Goal: Task Accomplishment & Management: Manage account settings

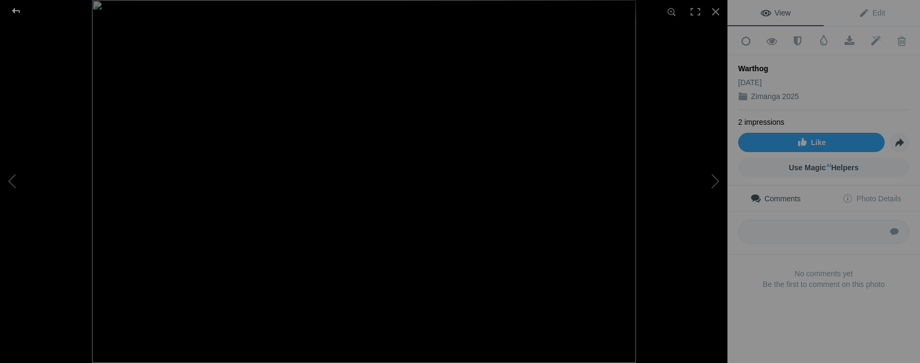
click at [18, 12] on div at bounding box center [16, 10] width 39 height 21
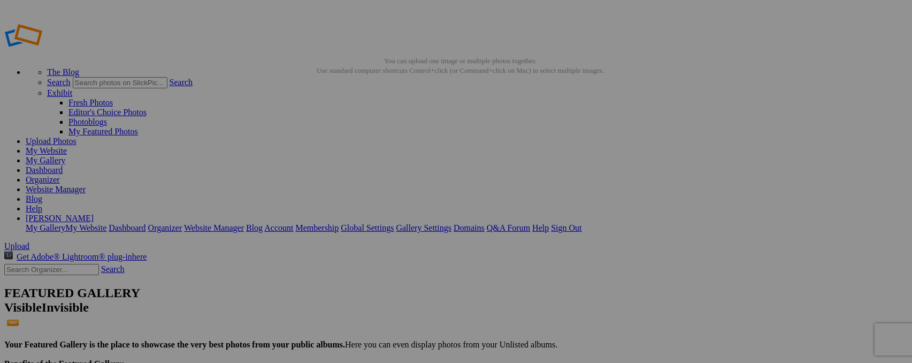
type input "Z"
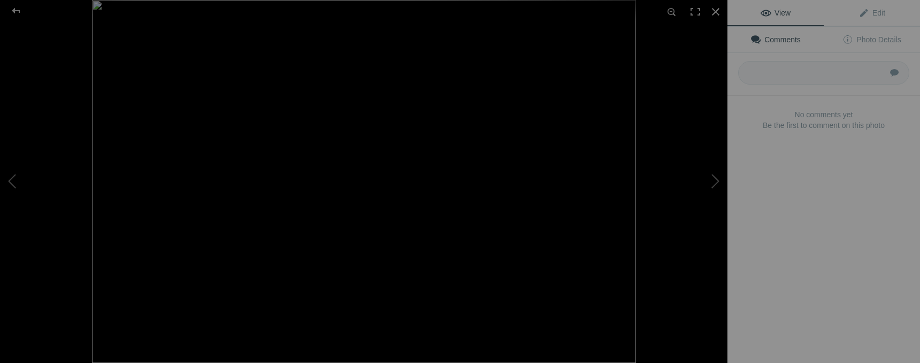
type input "Wartohogs, Zimanga"
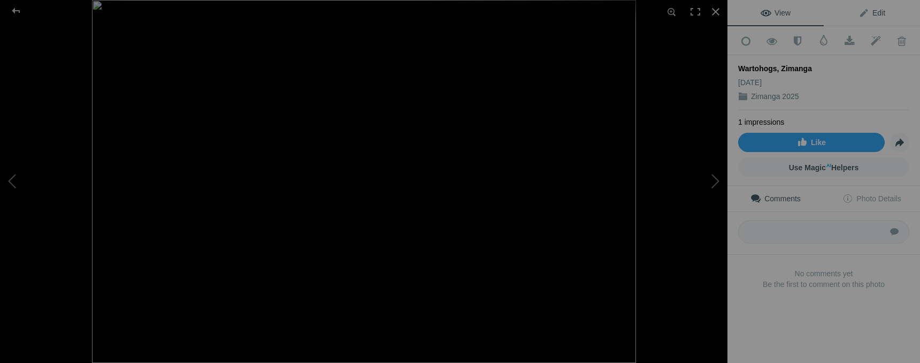
click at [876, 17] on span "Edit" at bounding box center [872, 13] width 27 height 9
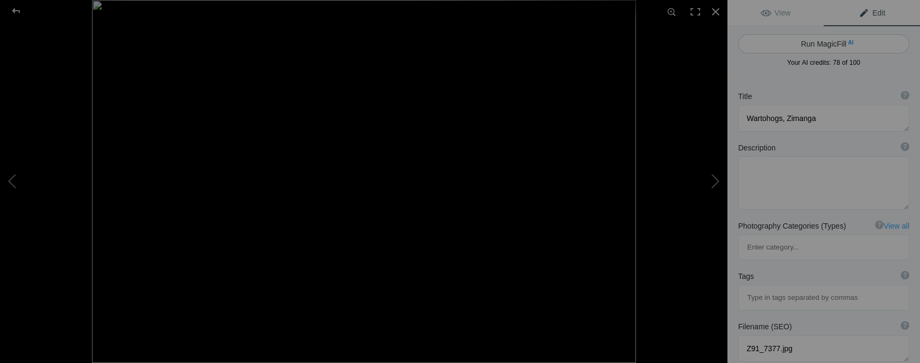
click at [853, 41] on button "Run MagicFill AI" at bounding box center [823, 43] width 171 height 19
type textarea "Warthogs foraging at Zimanga Wildlife Reserve"
type textarea "This captivating image showcases two warthogs in their natural habitat at Ziman…"
type textarea "warthogs-foraging-zimanga.jpg"
type textarea "Two warthogs foraging at Zimanga Wildlife Reserve, showcasing their unique feat…"
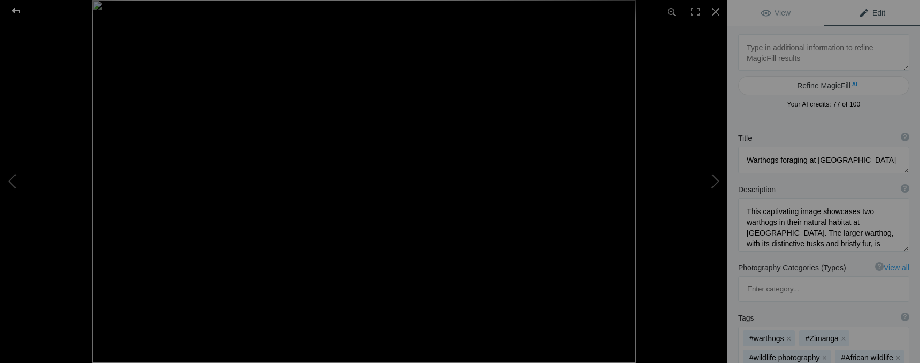
click at [19, 10] on div at bounding box center [16, 10] width 39 height 21
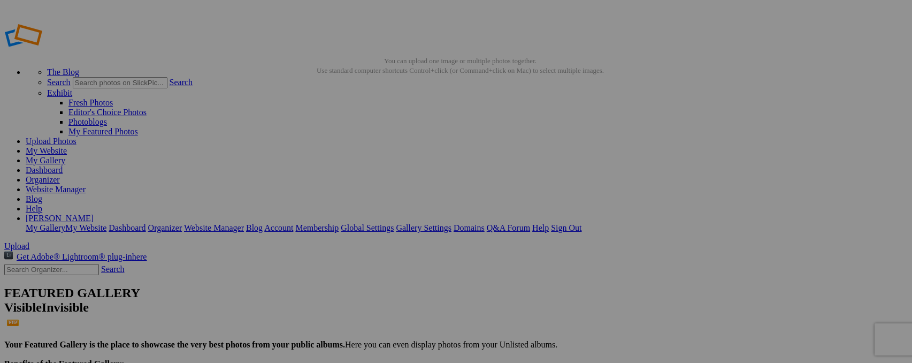
click at [502, 155] on img at bounding box center [488, 159] width 80 height 53
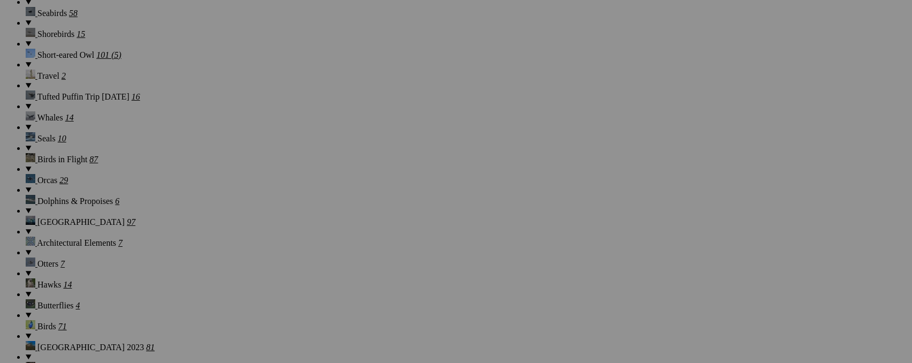
scroll to position [1048, 0]
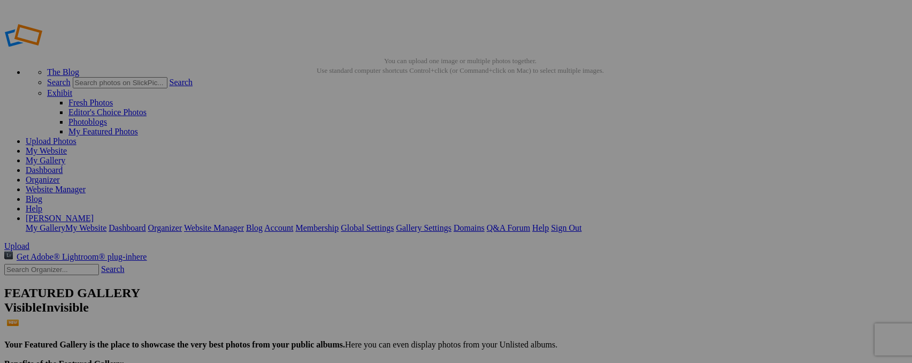
type input "Z"
type input "Warthogs, Zimanga"
type input "_"
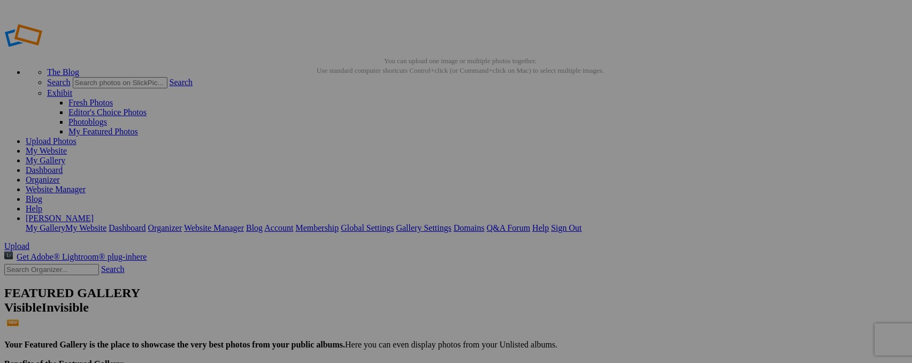
type input "Elephant, Zimanga"
type input "Z"
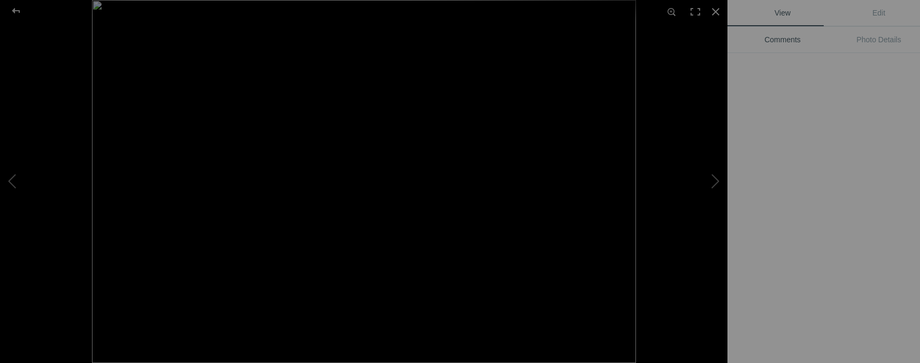
type input "Warthogs, Zimanga"
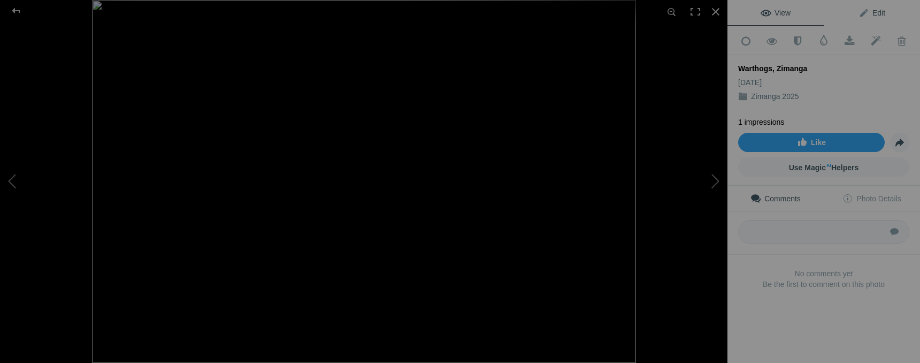
click at [873, 12] on span "Edit" at bounding box center [872, 13] width 27 height 9
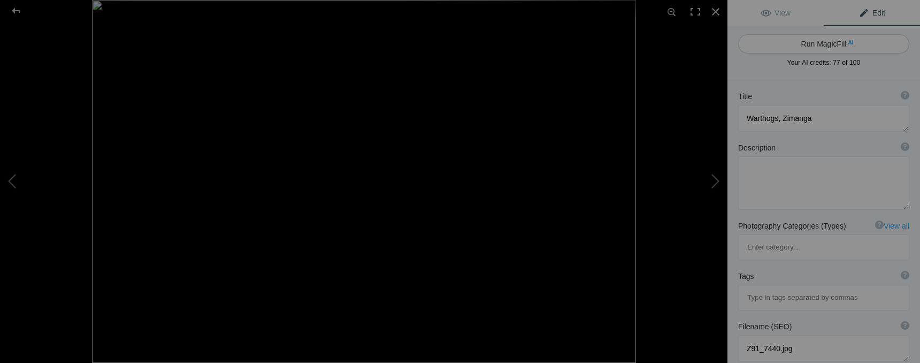
click at [852, 43] on button "Run MagicFill AI" at bounding box center [823, 43] width 171 height 19
type textarea "Playful Warthogs Sparring at Zimanga Wildlife Reserve"
type textarea "Witness the playful interaction of two warthogs as they engage in a friendly sp…"
type textarea "playful-warthogs-sparring-zimanga.jpg"
type textarea "Two warthogs playfully sparring at Zimanga Wildlife Reserve, reflecting in calm…"
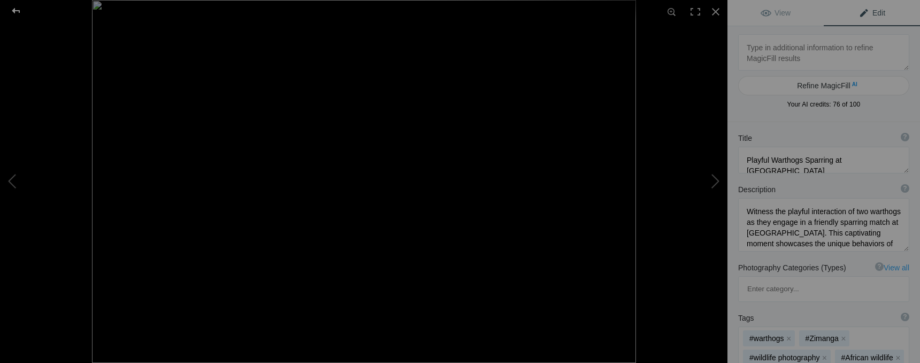
click at [22, 11] on div at bounding box center [16, 10] width 39 height 21
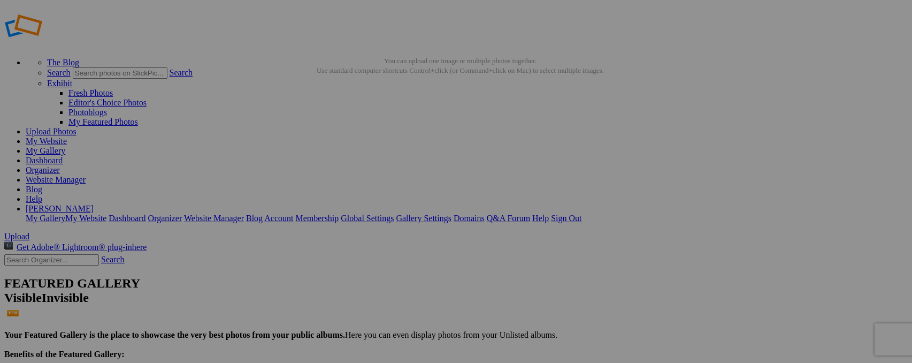
click at [670, 169] on button at bounding box center [687, 181] width 80 height 131
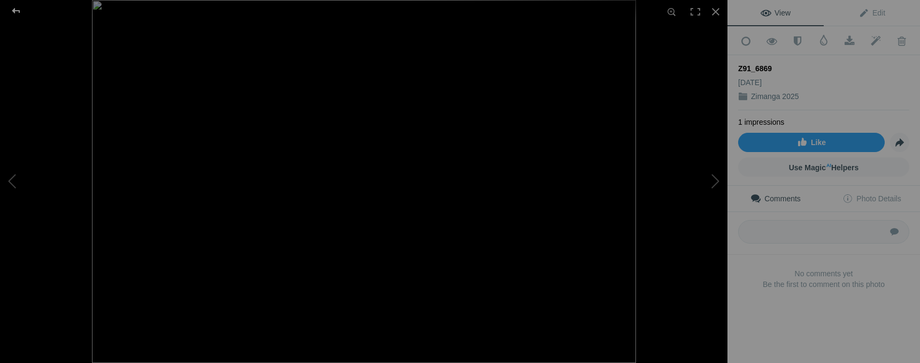
click at [20, 13] on div at bounding box center [16, 10] width 39 height 21
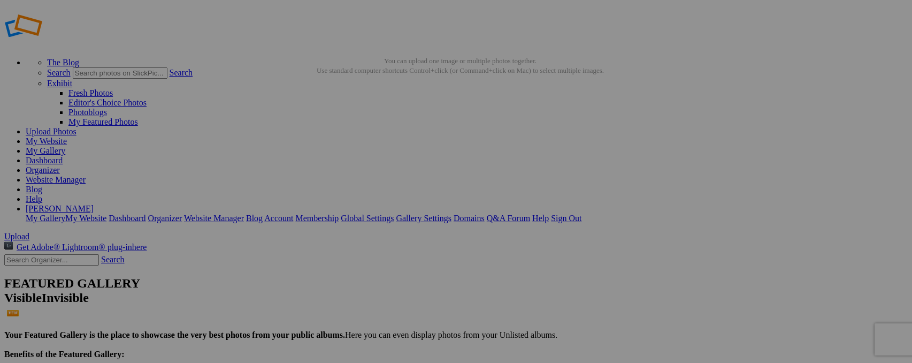
type input "Z"
type input "Eastern Golden [PERSON_NAME], Zimanaga"
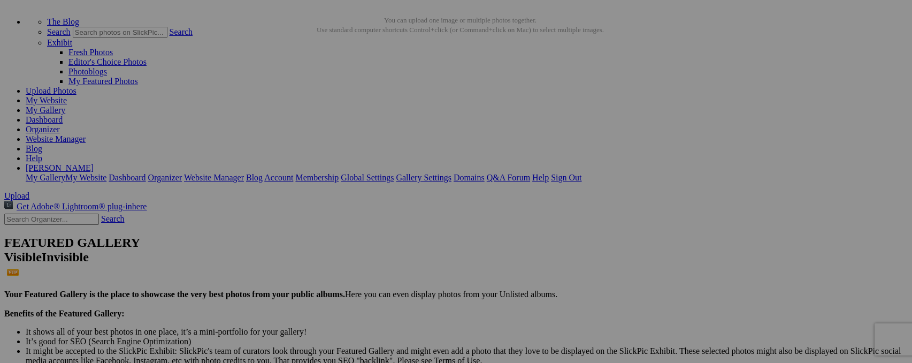
scroll to position [19, 0]
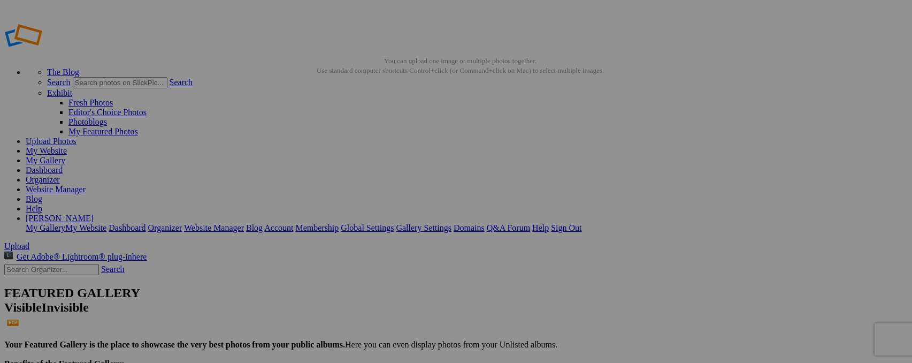
type input "Z"
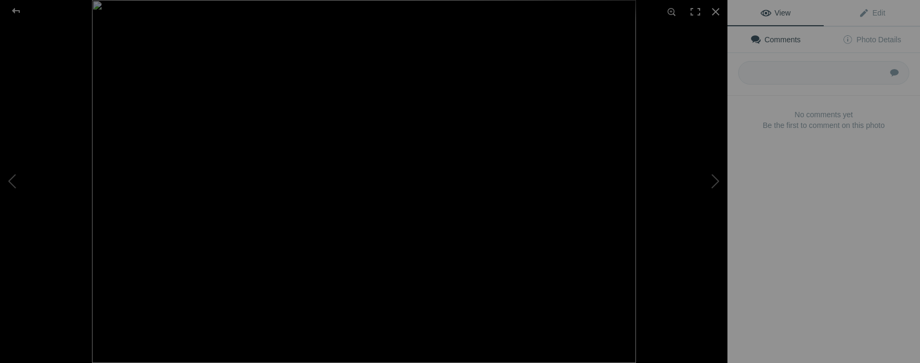
type input "Warthogs, Zimanga"
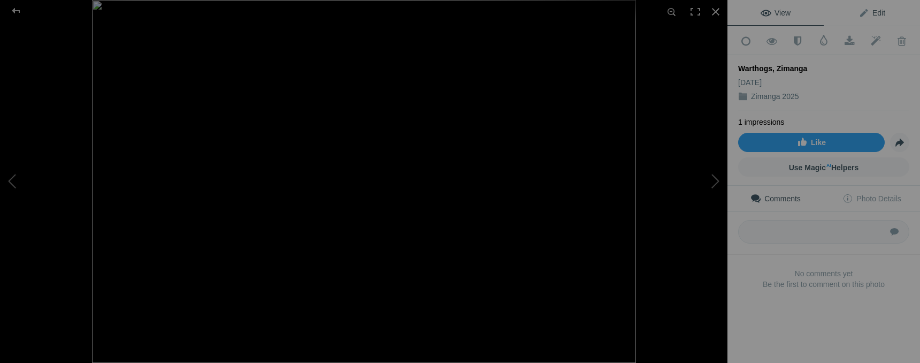
click at [869, 12] on span "Edit" at bounding box center [872, 13] width 27 height 9
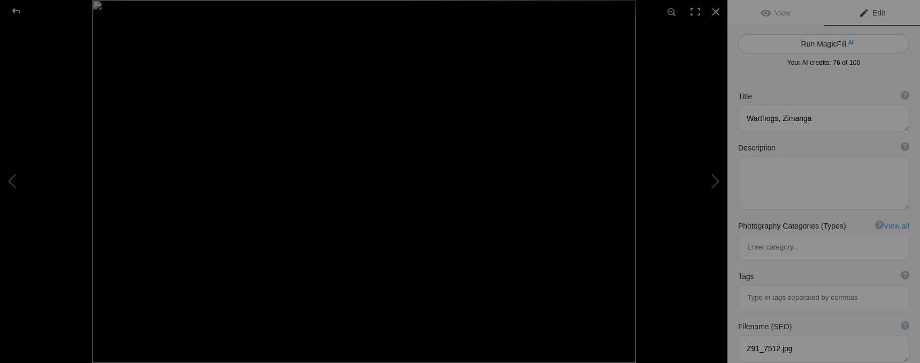
click at [850, 43] on button "Run MagicFill AI" at bounding box center [823, 43] width 171 height 19
type textarea "Warthogs Grazing by the Water at [GEOGRAPHIC_DATA]"
type textarea "This captivating image features two warthogs foraging near a tranquil water sou…"
type textarea "warthogs-grazing-zimanga.jpg"
type textarea "Two warthogs grazing near a water source in [GEOGRAPHIC_DATA], showcasing their…"
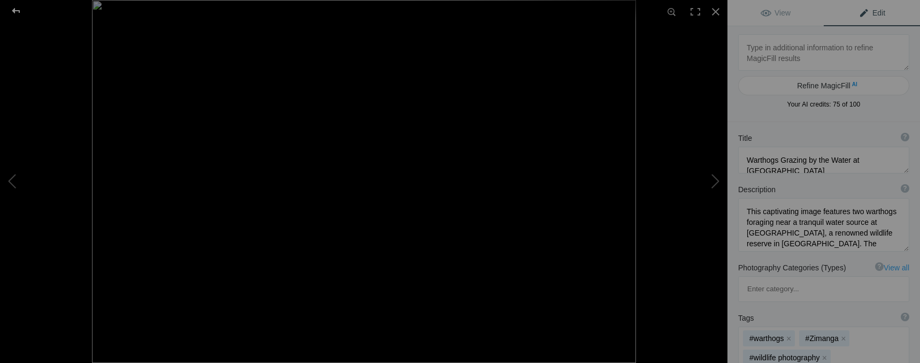
click at [16, 14] on div at bounding box center [16, 10] width 39 height 21
